Goal: Task Accomplishment & Management: Use online tool/utility

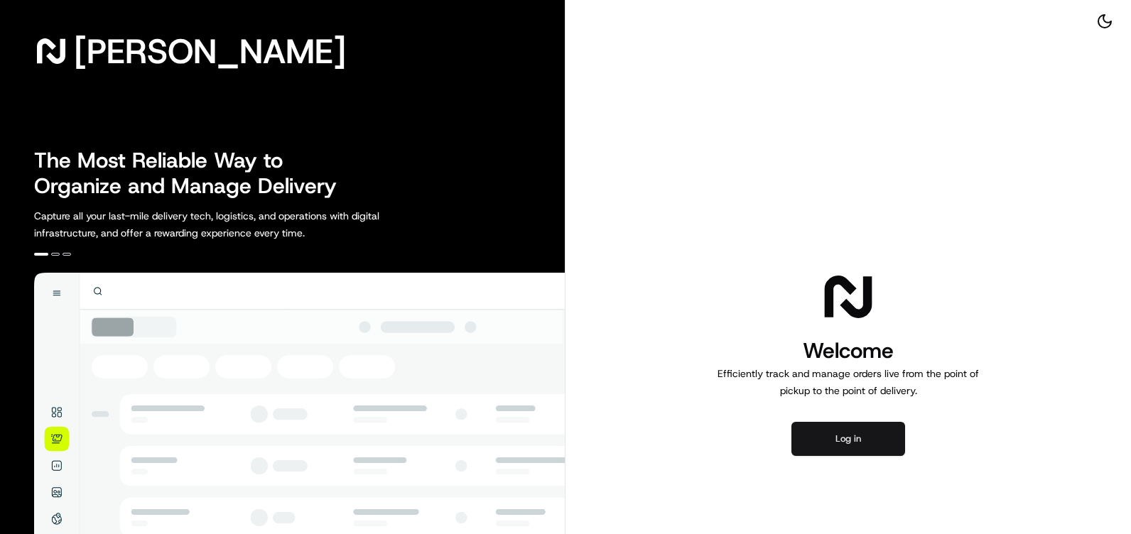
click at [849, 442] on button "Log in" at bounding box center [849, 439] width 114 height 34
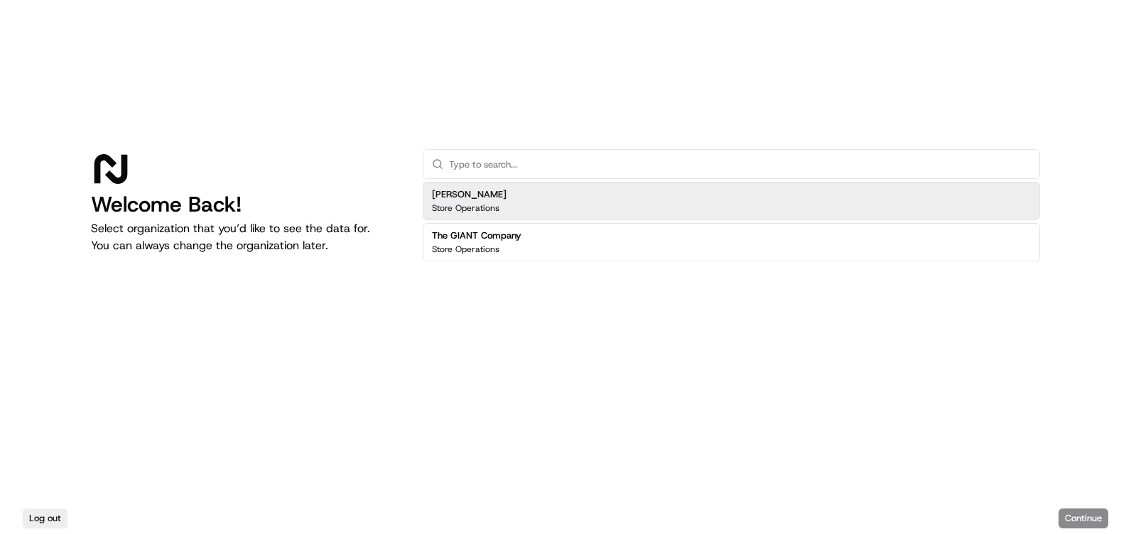
click at [479, 199] on h2 "[PERSON_NAME]" at bounding box center [469, 194] width 75 height 13
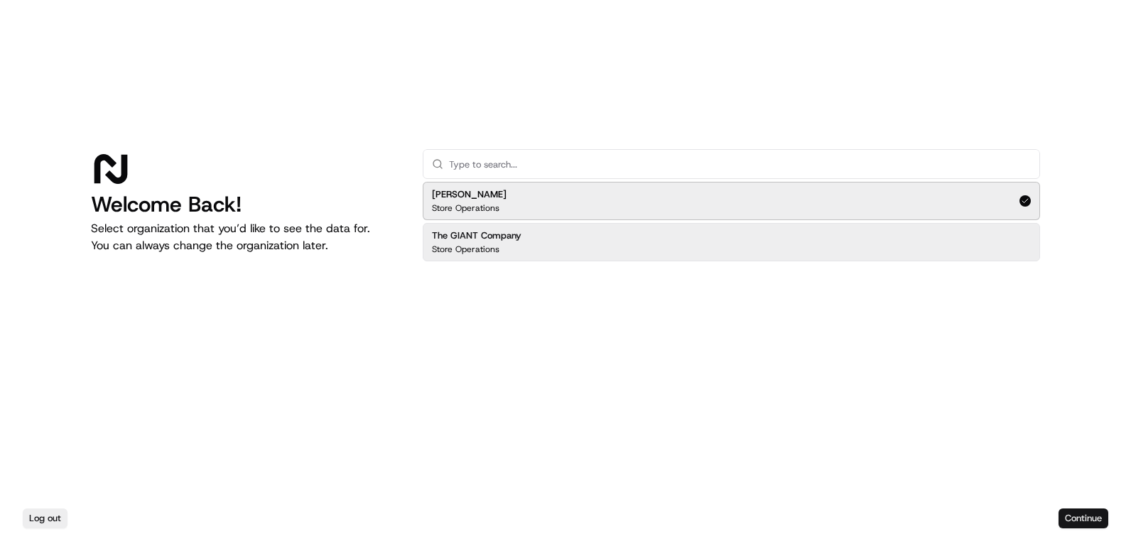
click at [1082, 515] on button "Continue" at bounding box center [1084, 519] width 50 height 20
